Goal: Task Accomplishment & Management: Manage account settings

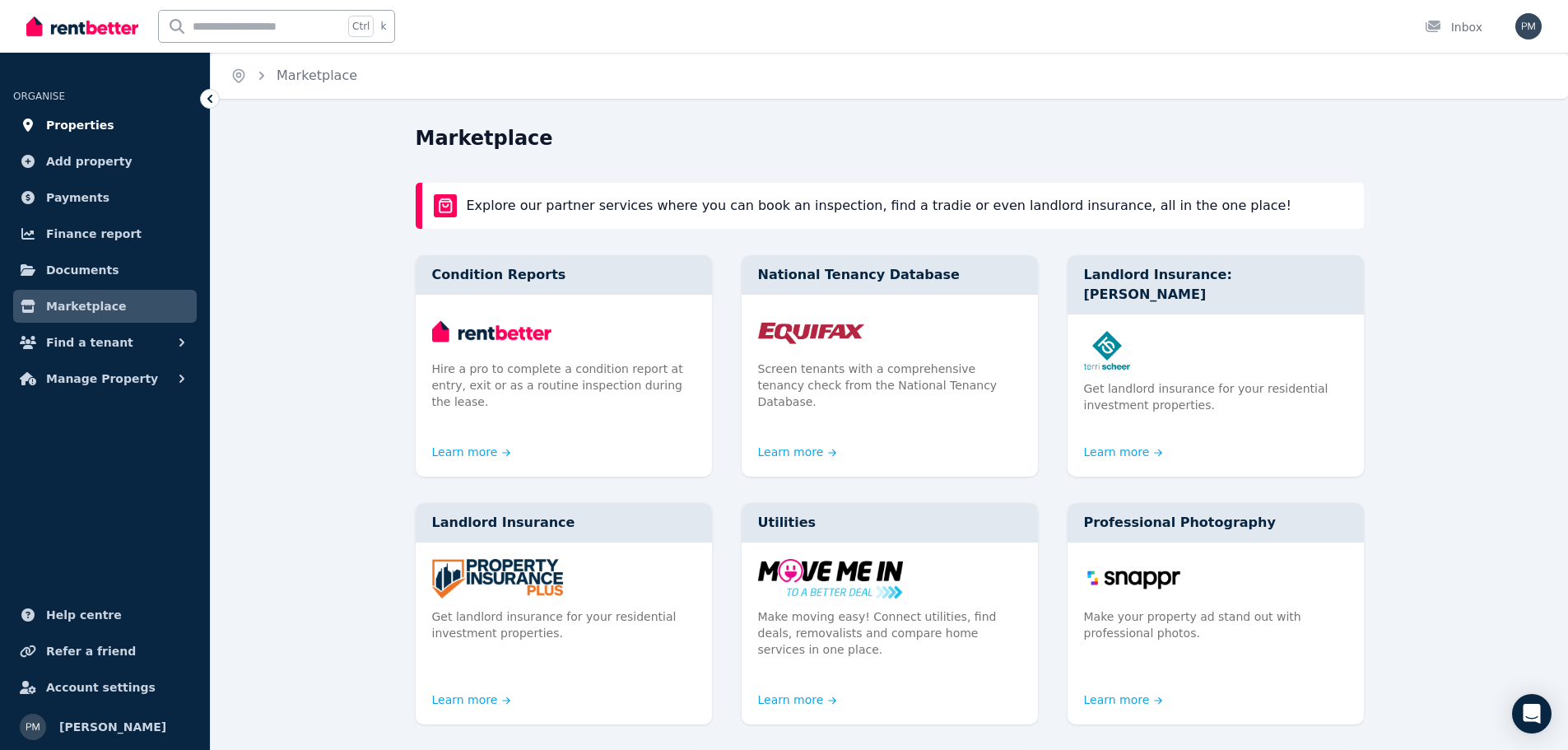
click at [74, 121] on span "Properties" at bounding box center [80, 125] width 69 height 20
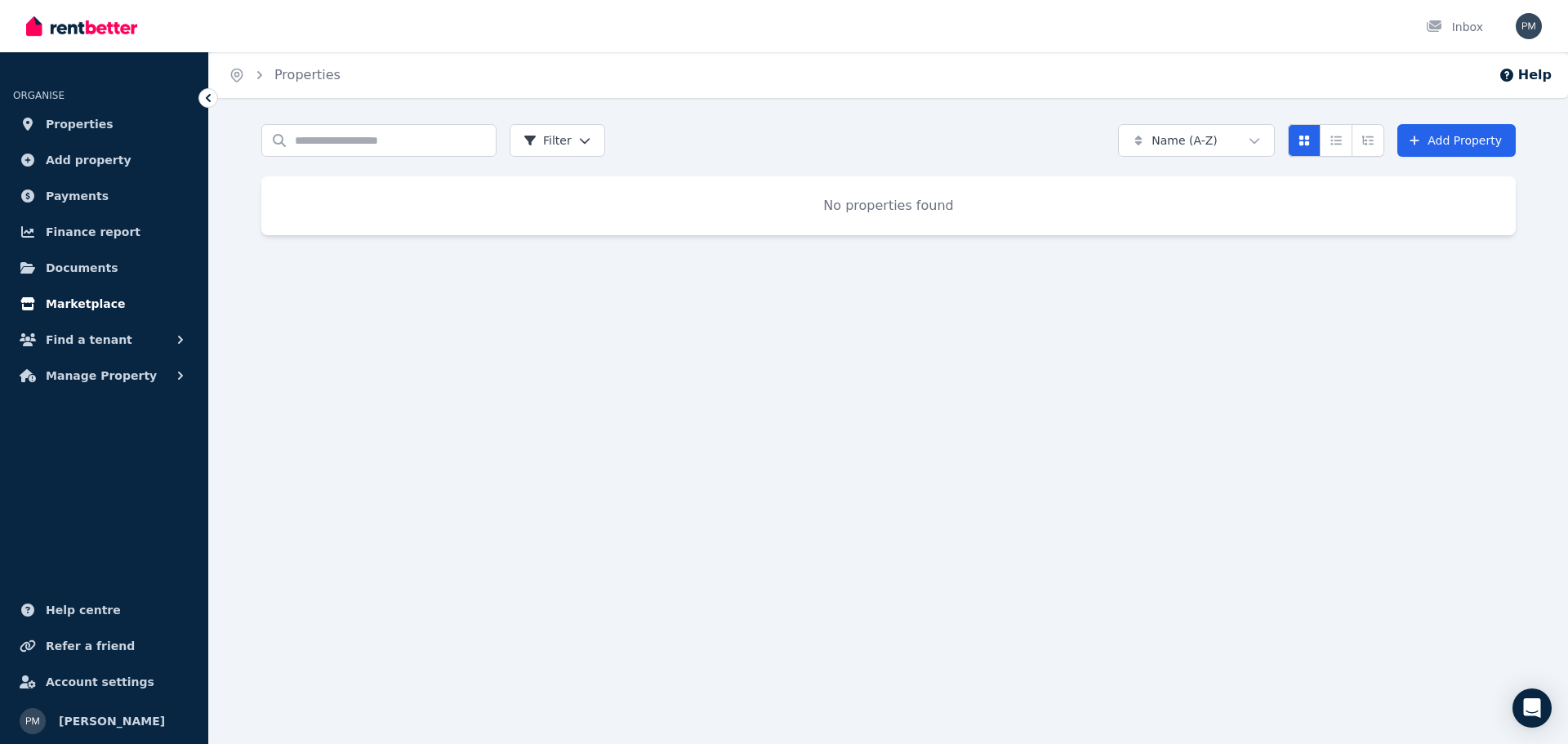
click at [74, 303] on span "Marketplace" at bounding box center [85, 304] width 80 height 19
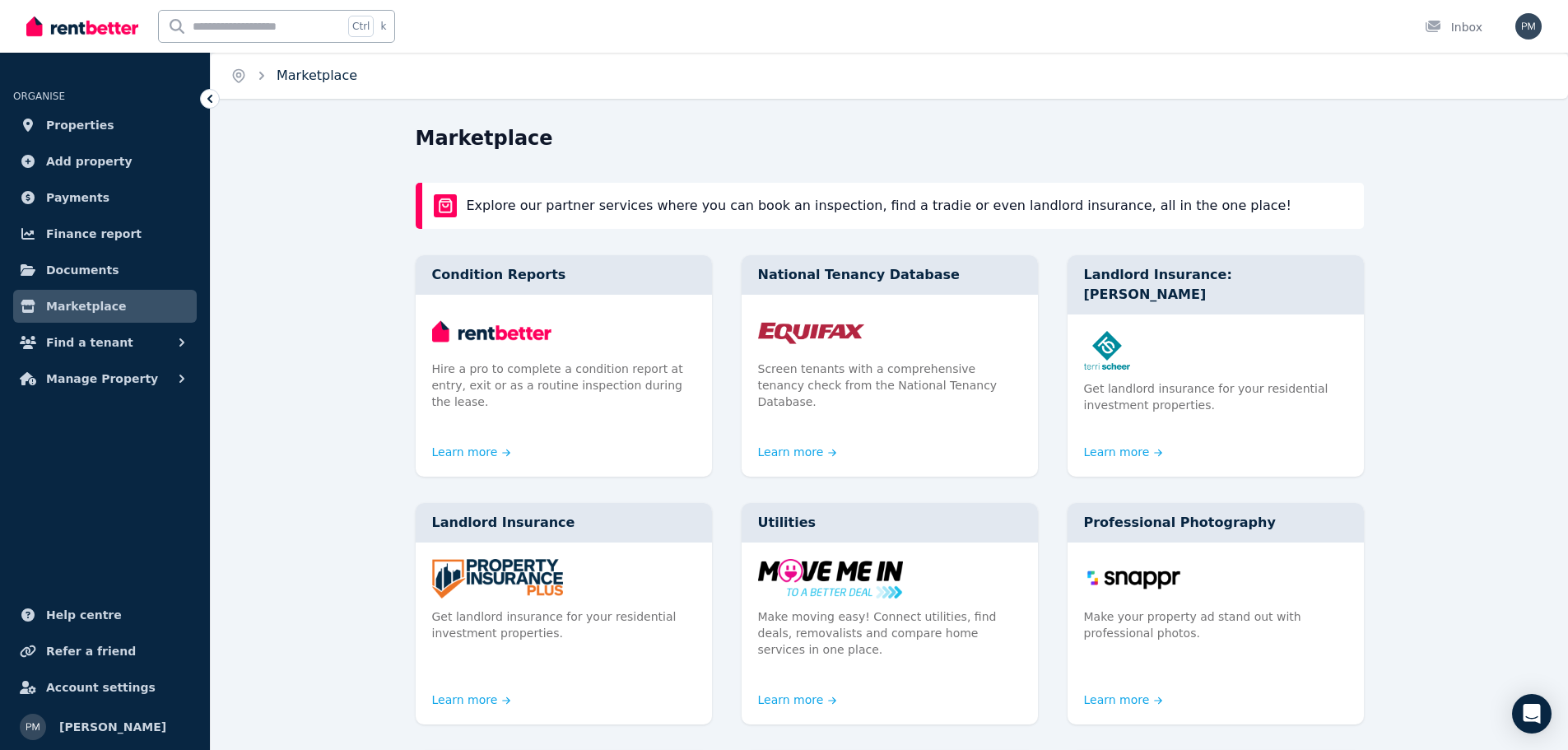
click at [327, 73] on link "Marketplace" at bounding box center [317, 75] width 80 height 16
click at [216, 26] on input "text" at bounding box center [251, 26] width 184 height 31
type input "*******"
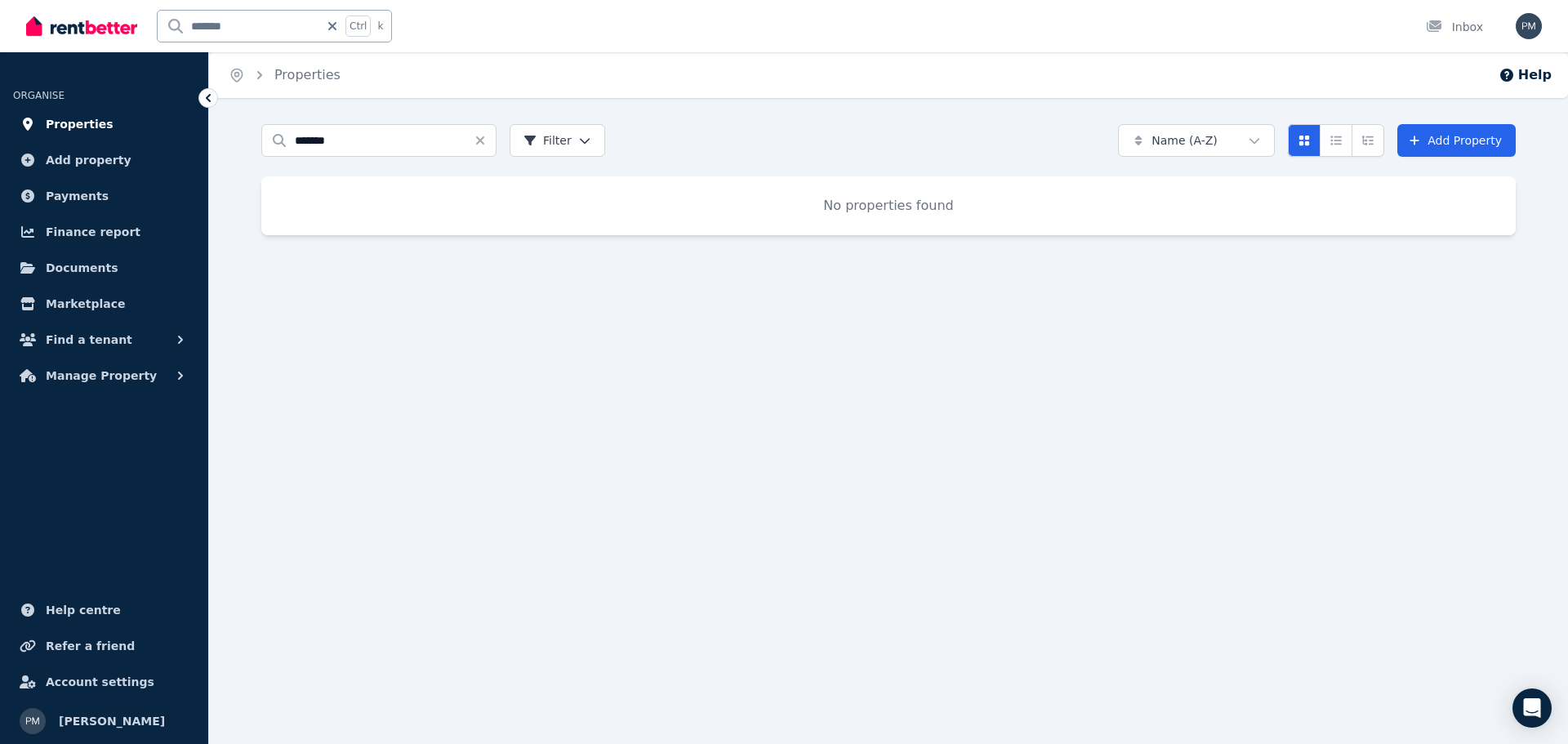
click at [86, 109] on link "Properties" at bounding box center [103, 124] width 182 height 33
click at [90, 124] on span "Properties" at bounding box center [80, 124] width 68 height 19
click at [116, 22] on img at bounding box center [82, 25] width 111 height 24
click at [96, 685] on span "Account settings" at bounding box center [100, 682] width 109 height 19
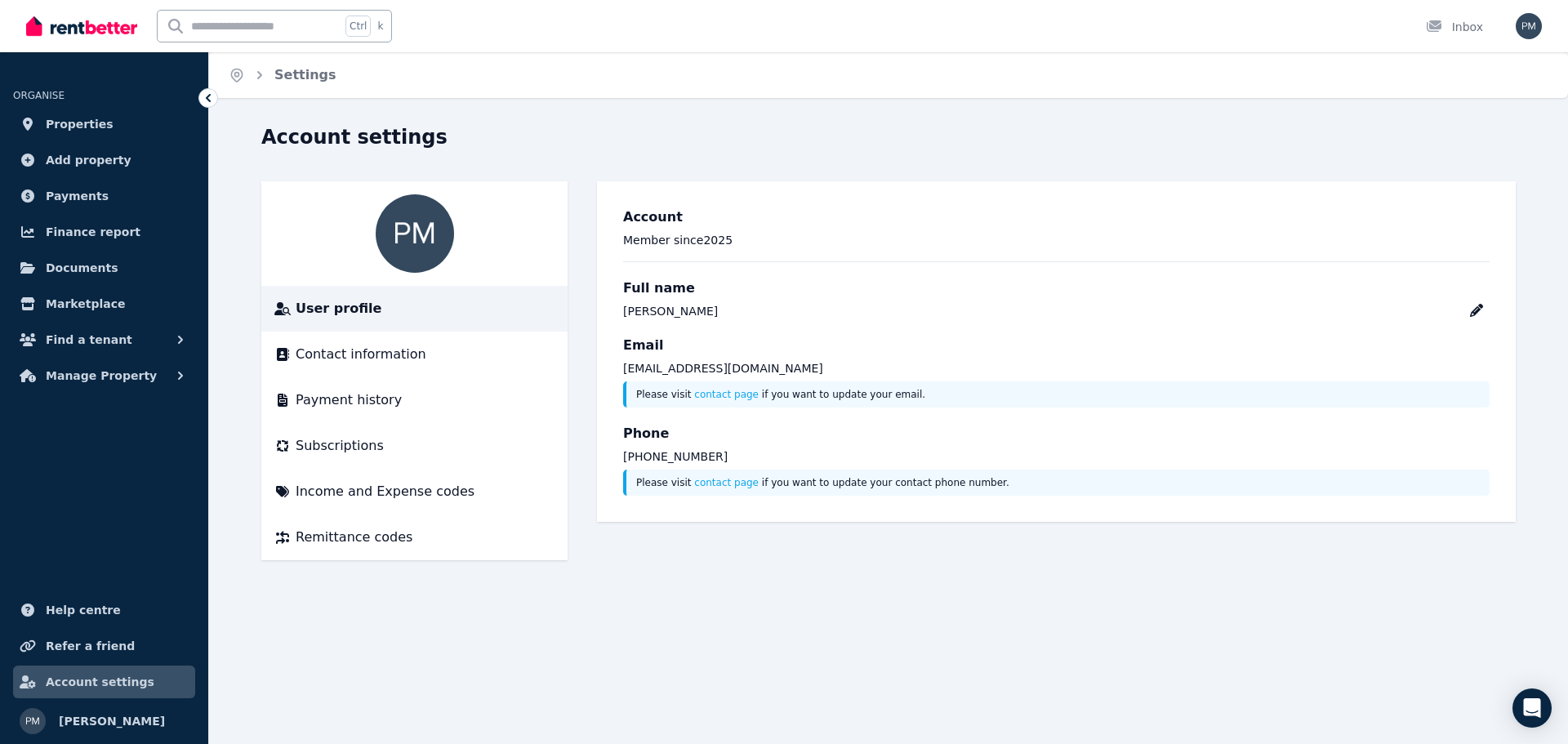
click at [239, 227] on div "Account settings User profile Contact information Payment history Subscriptions…" at bounding box center [888, 356] width 1359 height 465
click at [95, 368] on span "Manage Property" at bounding box center [101, 376] width 111 height 19
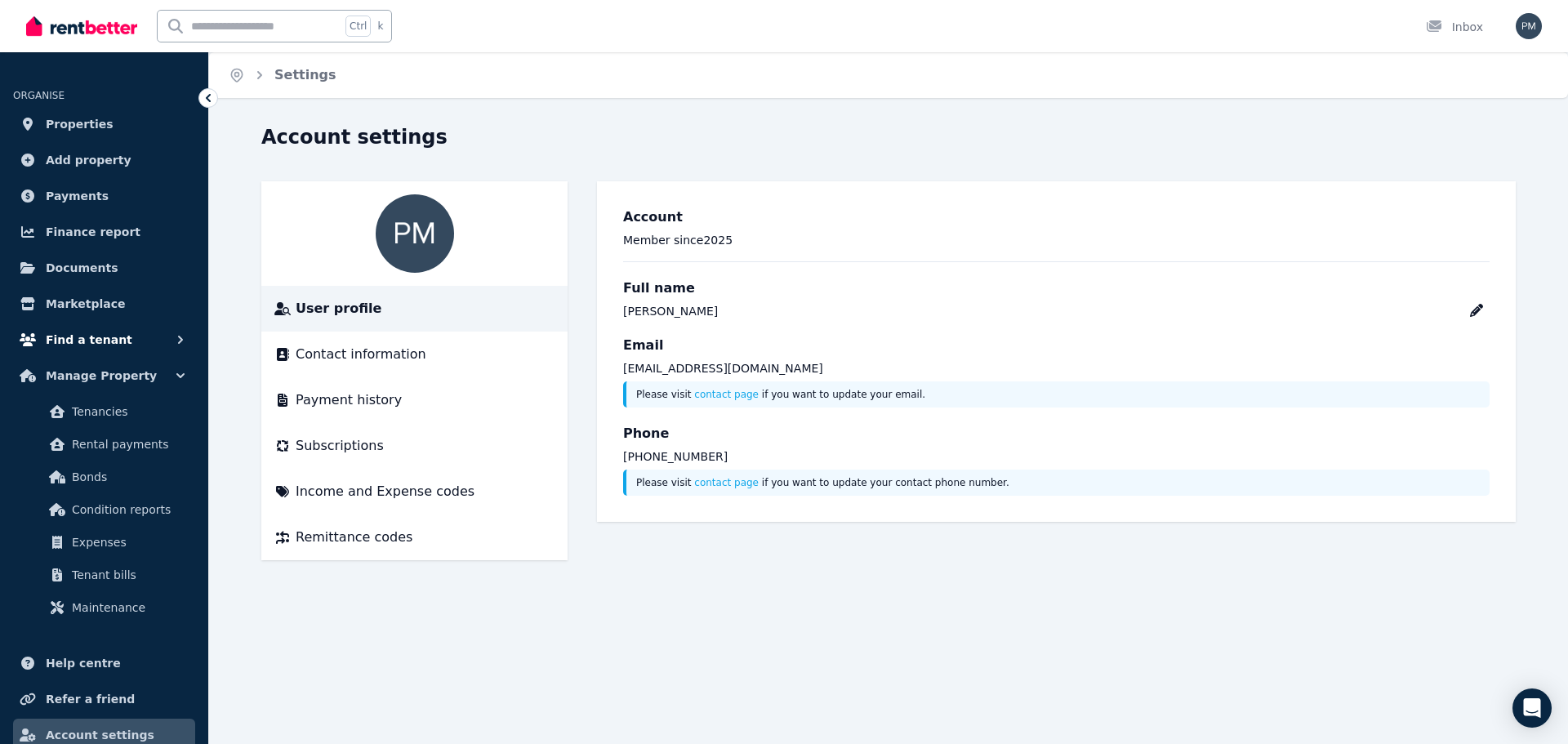
click at [82, 340] on span "Find a tenant" at bounding box center [88, 340] width 86 height 19
